Goal: Check status: Check status

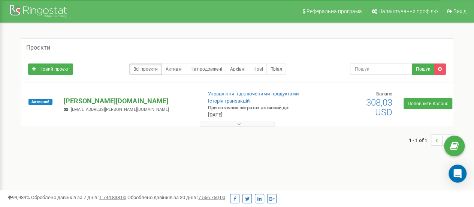
click at [88, 97] on p "[PERSON_NAME][DOMAIN_NAME]" at bounding box center [130, 101] width 132 height 10
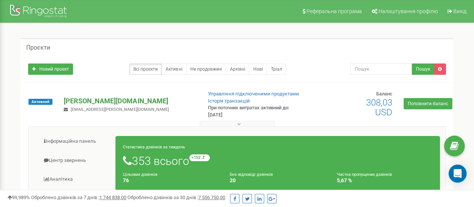
click at [82, 101] on p "[PERSON_NAME][DOMAIN_NAME]" at bounding box center [130, 101] width 132 height 10
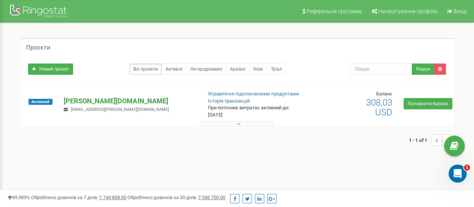
click at [75, 102] on p "[PERSON_NAME][DOMAIN_NAME]" at bounding box center [130, 101] width 132 height 10
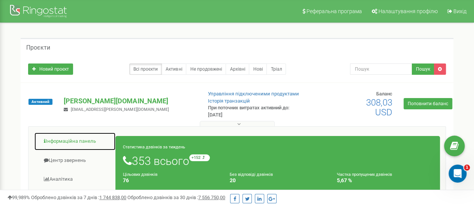
click at [67, 143] on link "Інформаційна панель" at bounding box center [75, 141] width 82 height 18
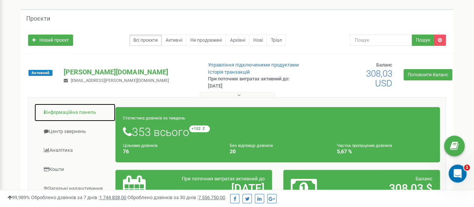
scroll to position [73, 0]
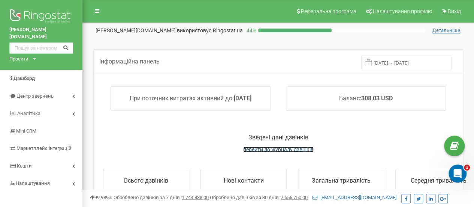
click at [273, 147] on span "перейти до журналу дзвінків" at bounding box center [278, 149] width 70 height 6
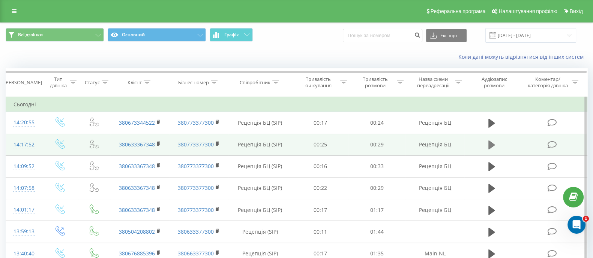
click at [490, 142] on icon at bounding box center [491, 145] width 7 height 9
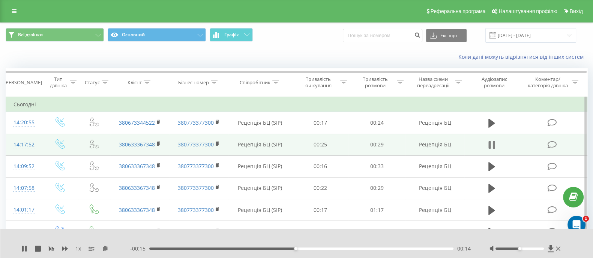
click at [491, 143] on icon at bounding box center [491, 145] width 7 height 10
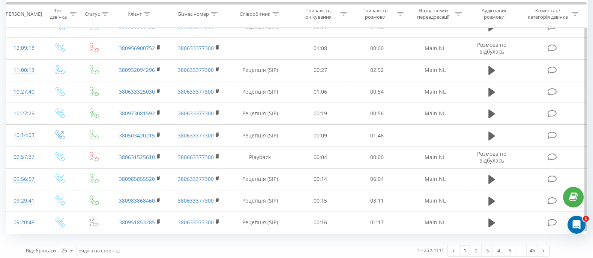
scroll to position [425, 0]
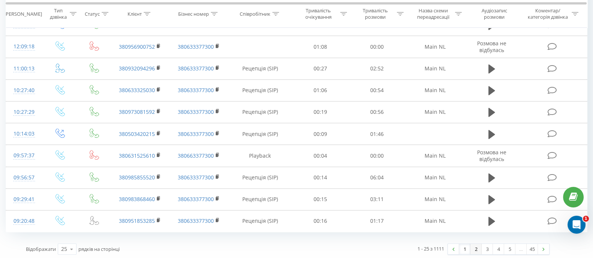
click at [476, 250] on link "2" at bounding box center [475, 249] width 11 height 10
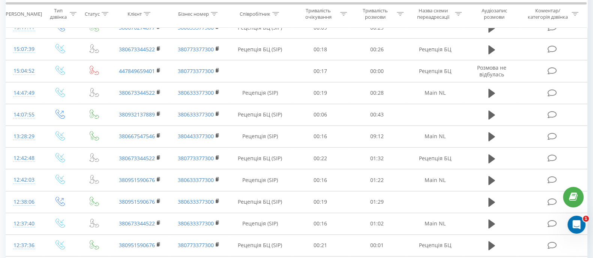
scroll to position [440, 0]
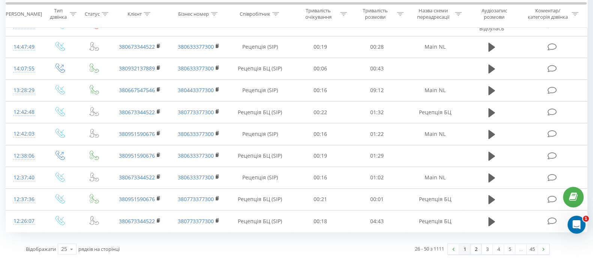
click at [465, 246] on link "1" at bounding box center [464, 249] width 11 height 10
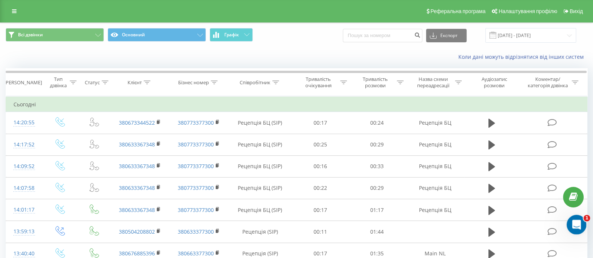
click at [577, 223] on icon "Открыть службу сообщений Intercom" at bounding box center [575, 224] width 12 height 12
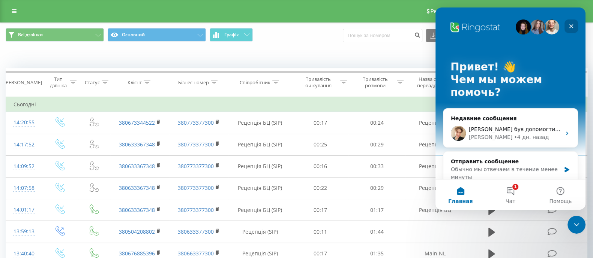
click at [574, 24] on icon "Закрыть" at bounding box center [571, 26] width 6 height 6
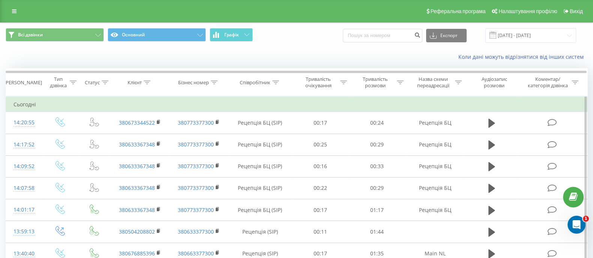
click at [281, 108] on td "Сьогодні" at bounding box center [296, 104] width 581 height 15
